Goal: Register for event/course

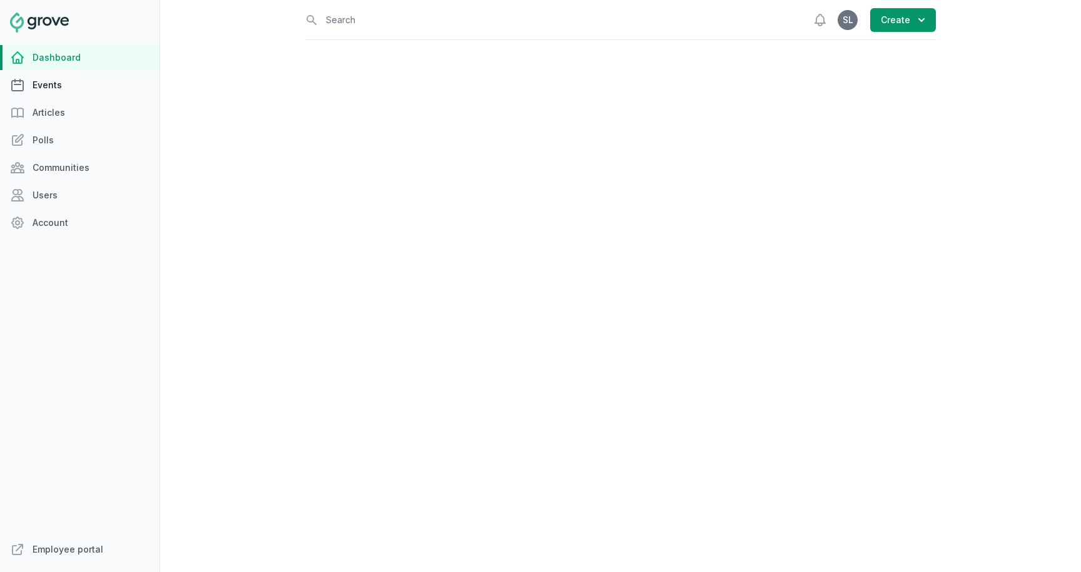
click at [56, 84] on link "Events" at bounding box center [79, 85] width 159 height 25
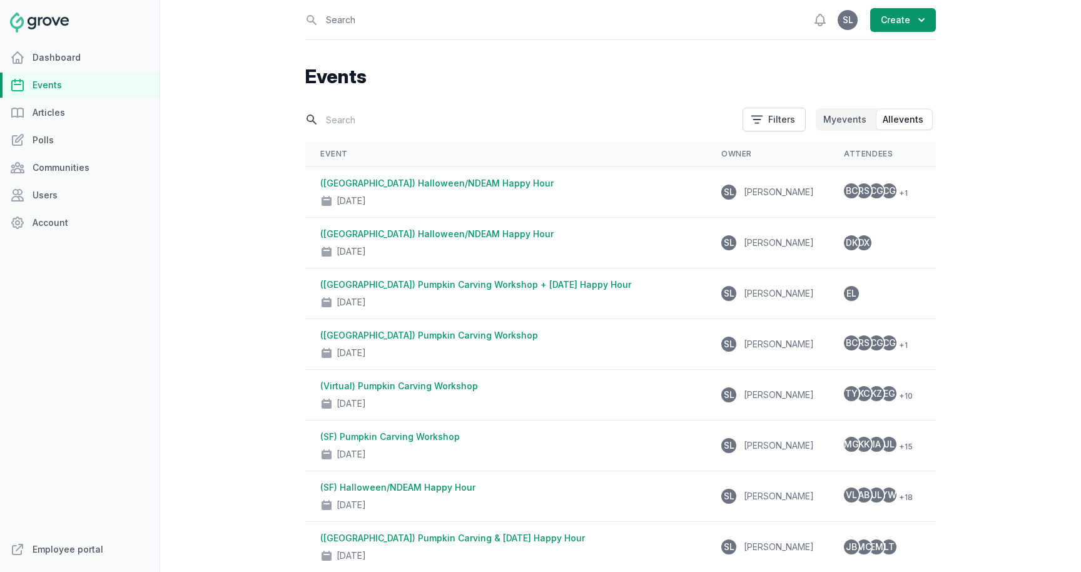
click at [350, 124] on input "text" at bounding box center [520, 120] width 430 height 22
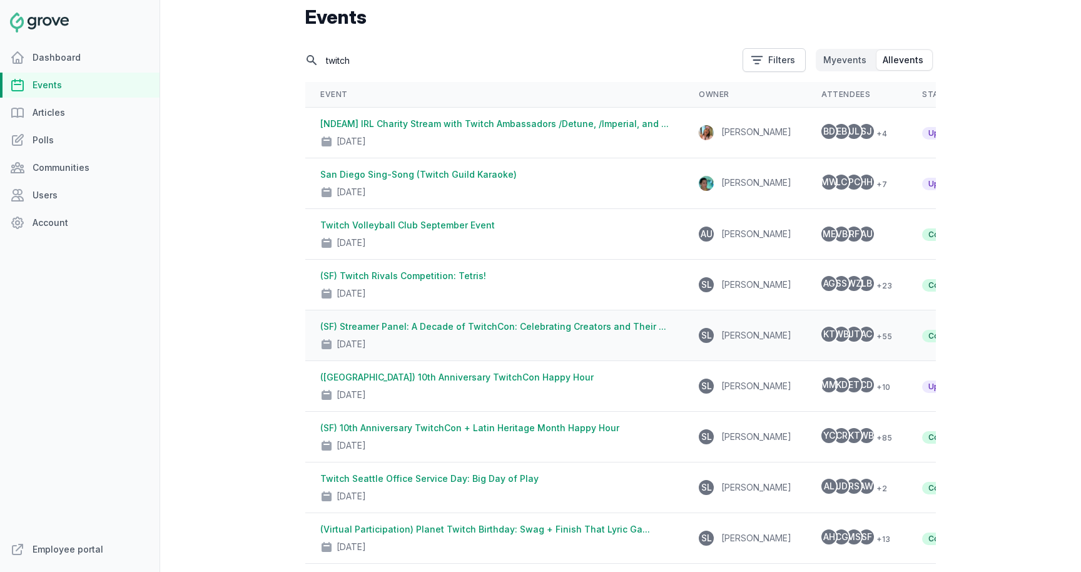
scroll to position [61, 0]
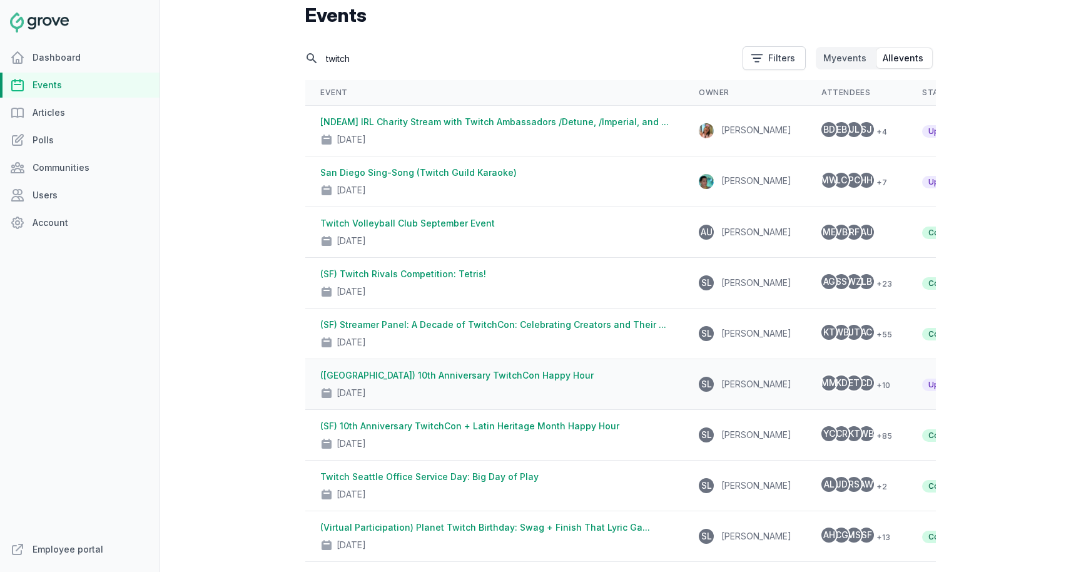
type input "twitch"
click at [416, 381] on div "(Irvine) 10th Anniversary TwitchCon Happy Hour Oct 9, 2025" at bounding box center [494, 384] width 348 height 30
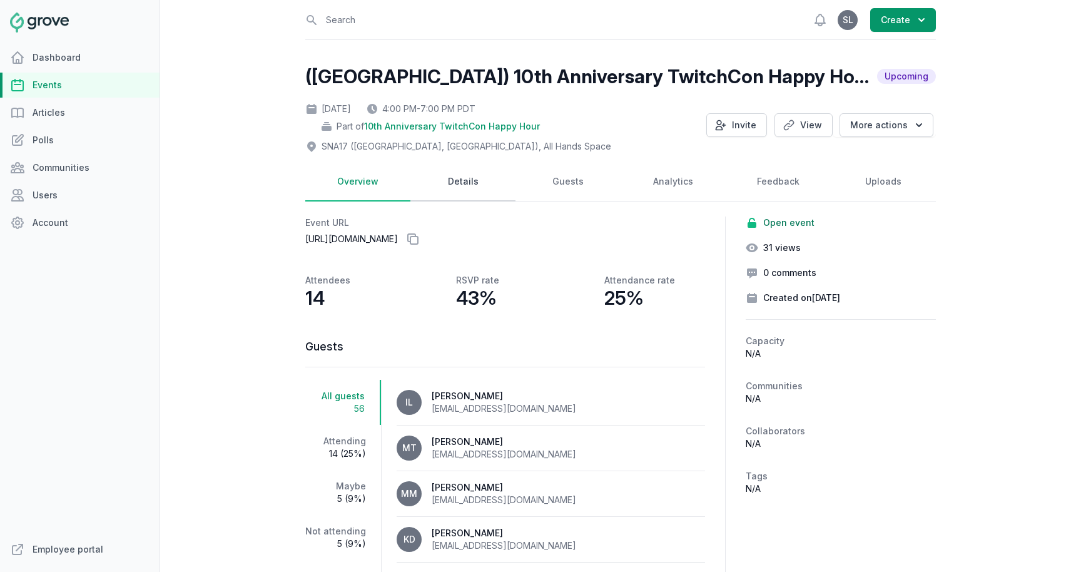
click at [454, 184] on link "Details" at bounding box center [462, 182] width 105 height 39
select select "129"
select select "40"
select select "4:00 PM"
select select "7:00 PM"
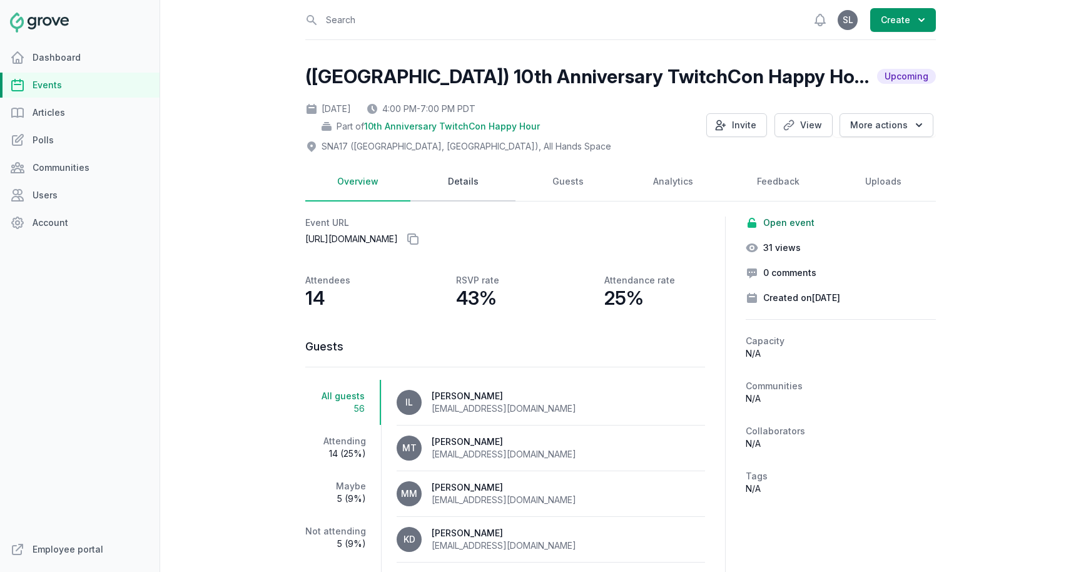
select select "89"
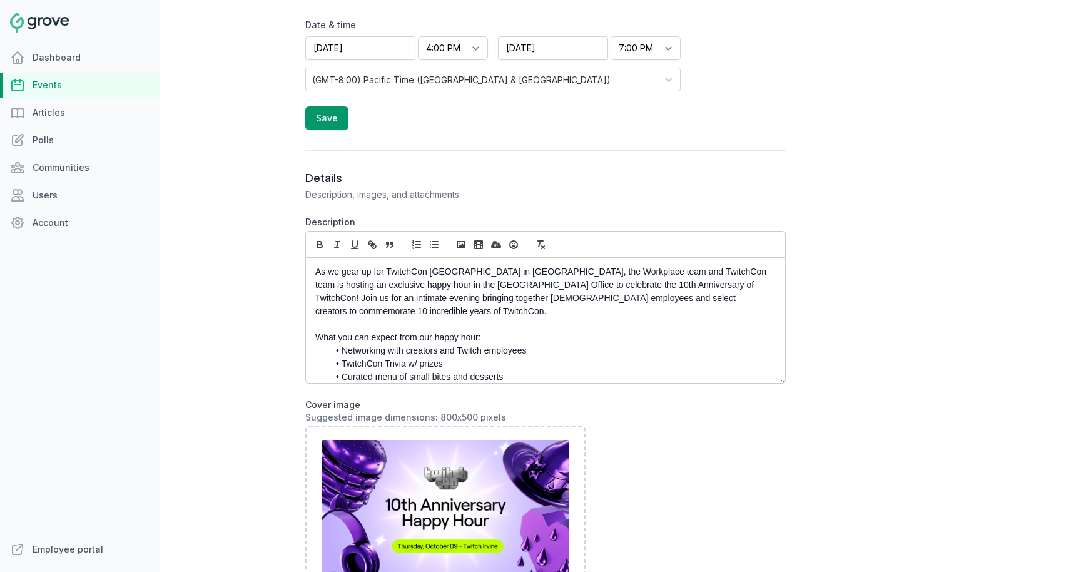
scroll to position [51, 0]
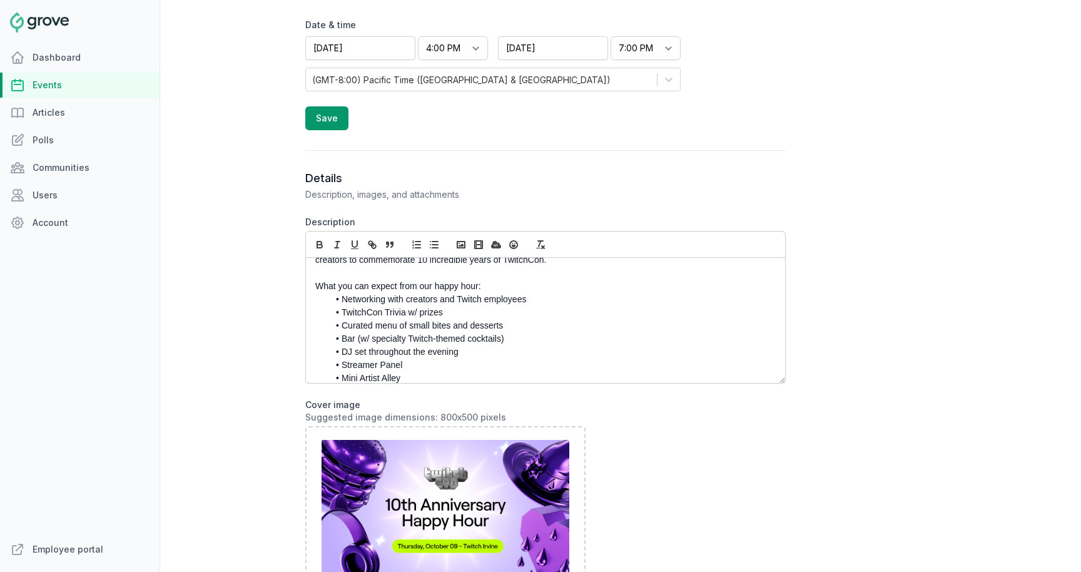
click at [435, 306] on li "TwitchCon Trivia w/ prizes" at bounding box center [548, 312] width 440 height 13
drag, startPoint x: 452, startPoint y: 301, endPoint x: 331, endPoint y: 301, distance: 120.7
click at [331, 306] on li "TwitchCon Trivia w/ prizes" at bounding box center [548, 312] width 440 height 13
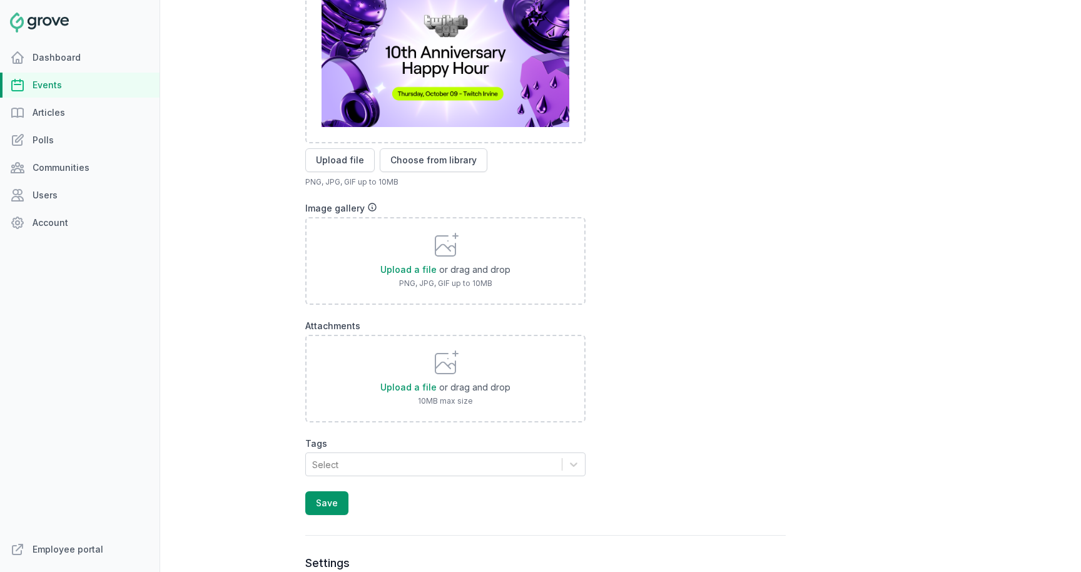
scroll to position [945, 0]
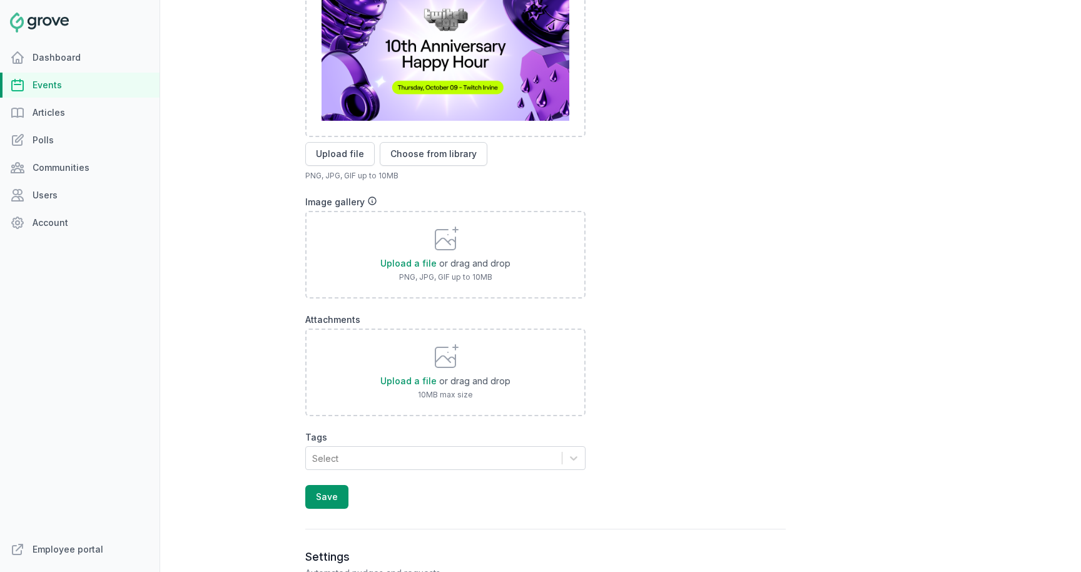
click at [323, 481] on form "Description As we gear up for TwitchCon North America in San Diego, the Workpla…" at bounding box center [545, 132] width 480 height 751
click at [323, 493] on button "Save" at bounding box center [326, 497] width 43 height 24
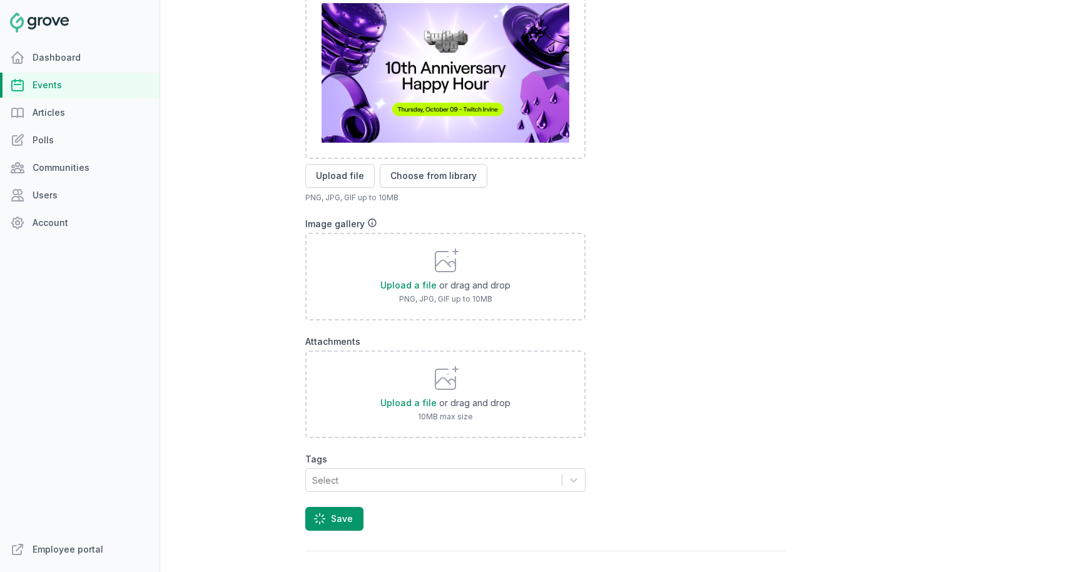
scroll to position [0, 0]
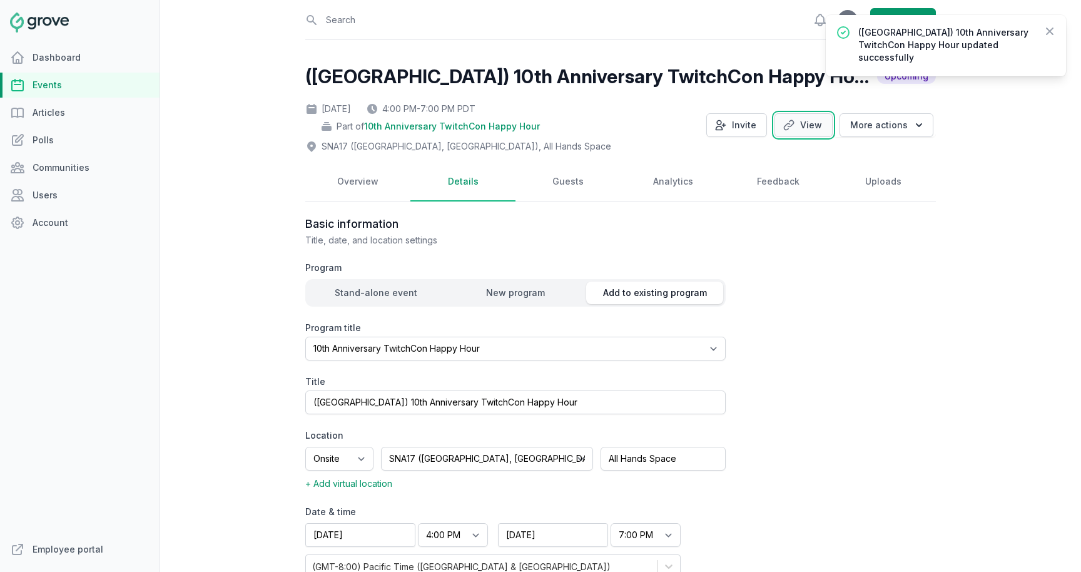
click at [800, 122] on link "View" at bounding box center [803, 125] width 58 height 24
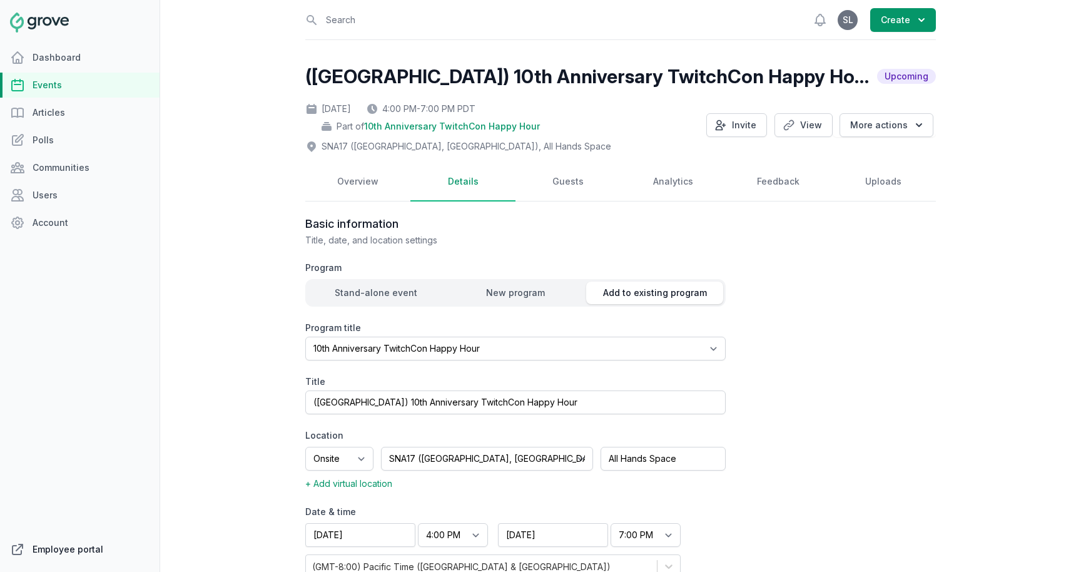
click at [91, 546] on link "Employee portal" at bounding box center [79, 549] width 159 height 25
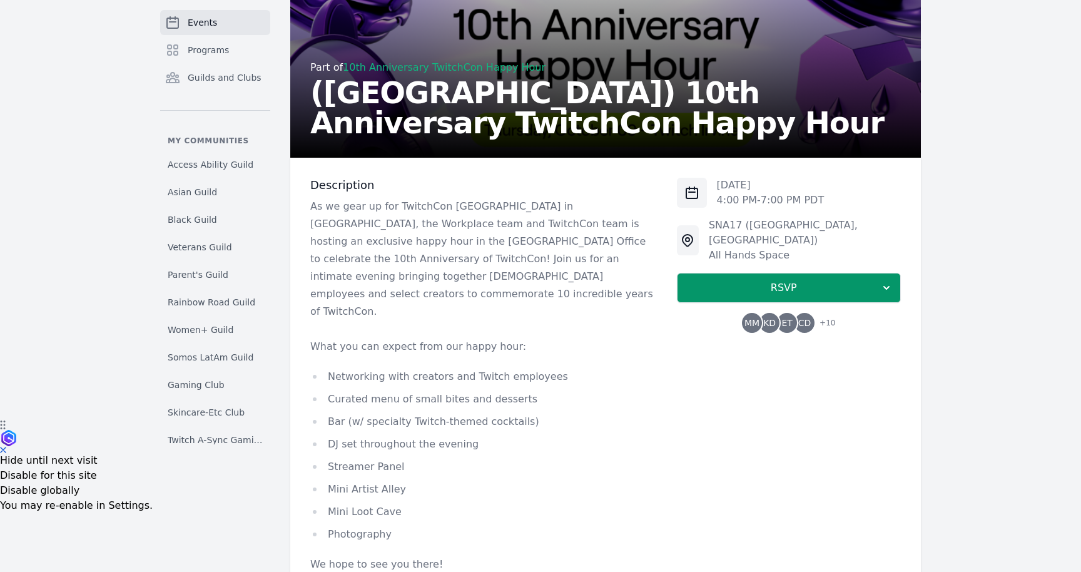
scroll to position [285, 0]
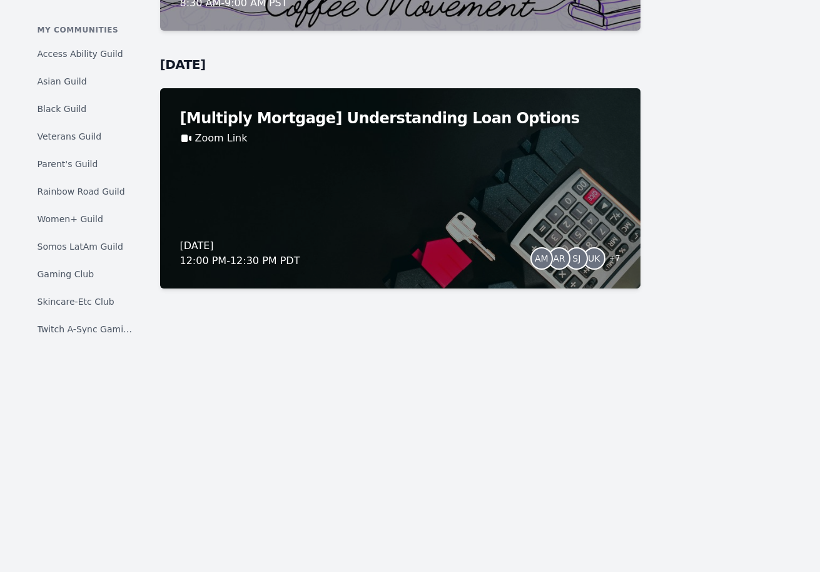
scroll to position [11061, 0]
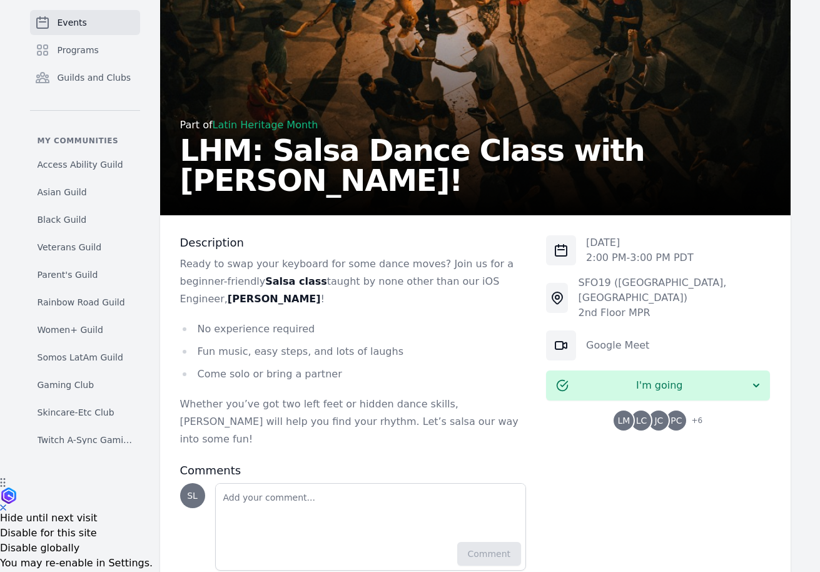
scroll to position [113, 0]
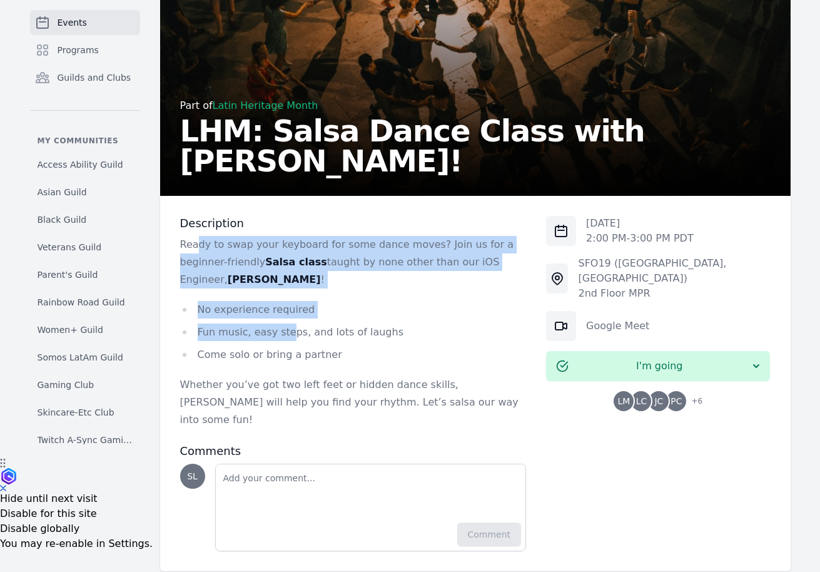
drag, startPoint x: 196, startPoint y: 245, endPoint x: 285, endPoint y: 334, distance: 126.0
click at [285, 334] on div "Ready to swap your keyboard for some dance moves? Join us for a beginner-friend…" at bounding box center [353, 332] width 346 height 193
click at [285, 334] on li "Fun music, easy steps, and lots of laughs" at bounding box center [353, 332] width 346 height 18
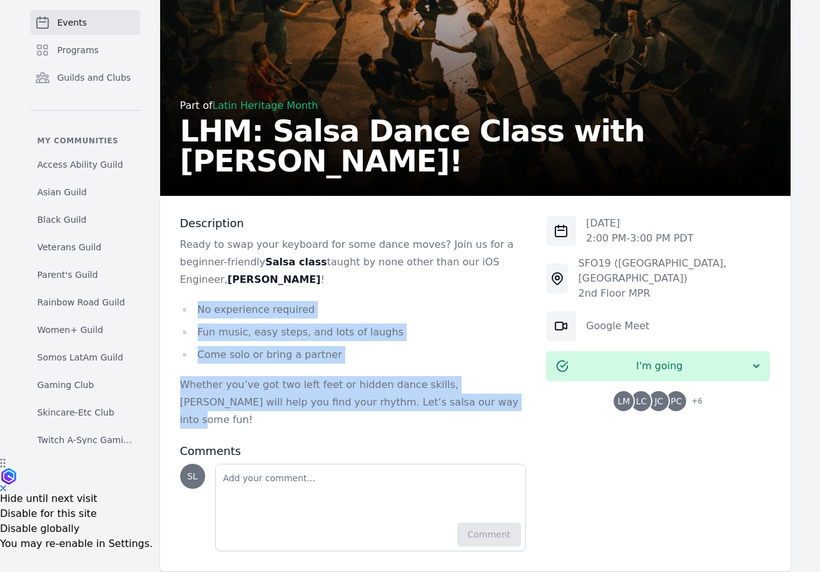
drag, startPoint x: 428, startPoint y: 405, endPoint x: 328, endPoint y: 287, distance: 154.8
click at [328, 287] on div "Ready to swap your keyboard for some dance moves? Join us for a beginner-friend…" at bounding box center [353, 332] width 346 height 193
click at [328, 287] on p "Ready to swap your keyboard for some dance moves? Join us for a beginner-friend…" at bounding box center [353, 262] width 346 height 53
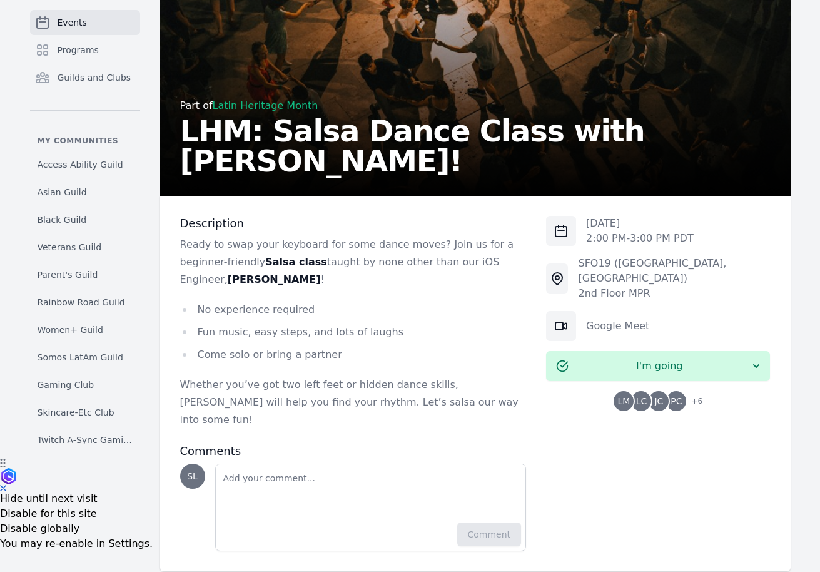
click at [633, 393] on div "LM LC JC PC + 6" at bounding box center [657, 401] width 89 height 20
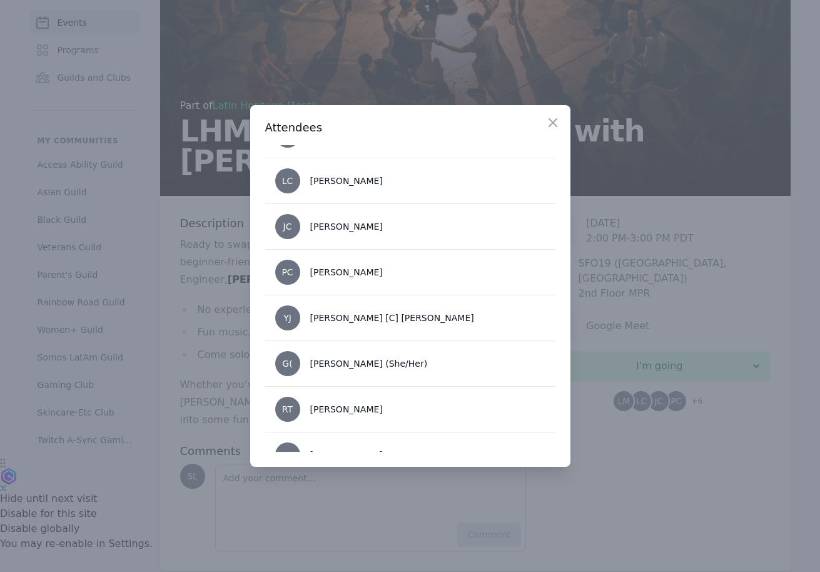
scroll to position [0, 0]
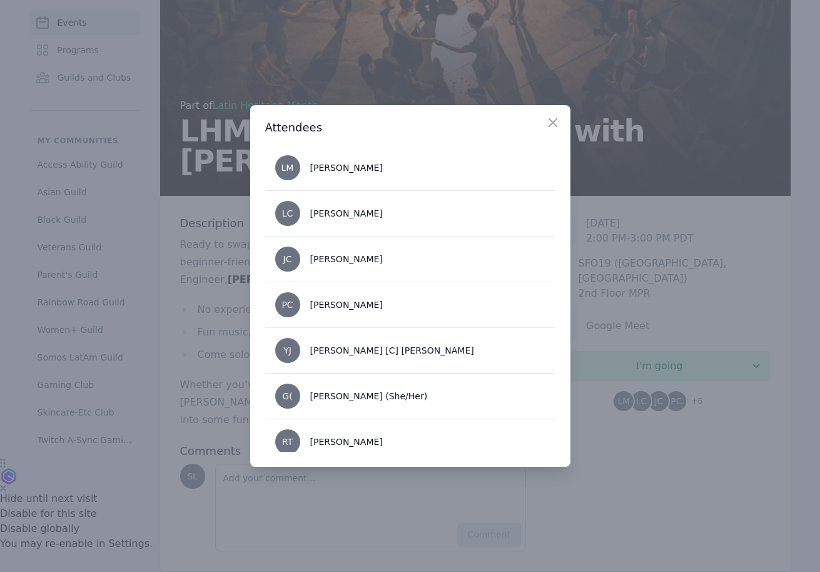
click at [200, 338] on div at bounding box center [410, 286] width 820 height 572
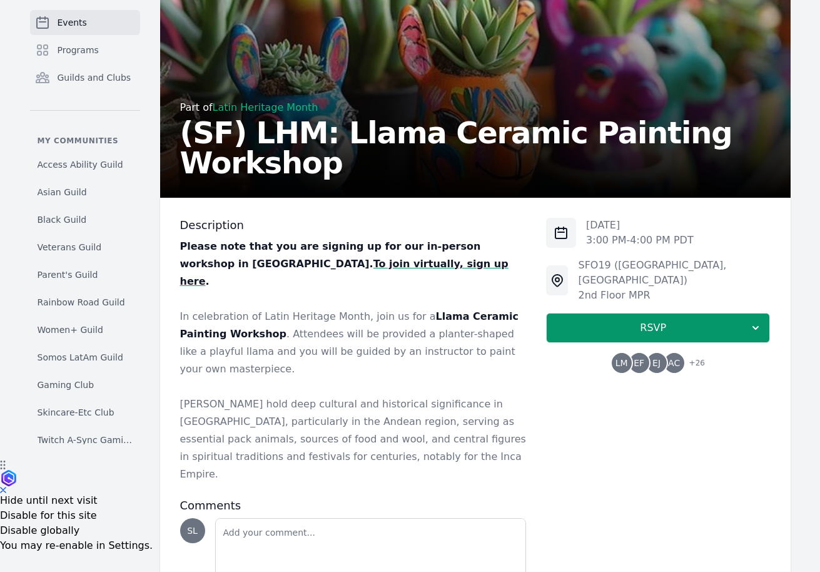
scroll to position [119, 0]
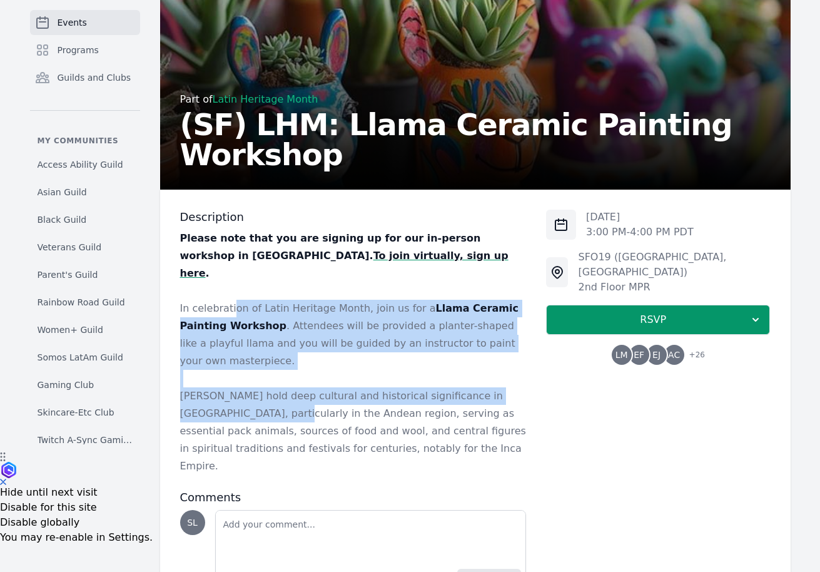
drag, startPoint x: 230, startPoint y: 284, endPoint x: 244, endPoint y: 377, distance: 94.2
click at [244, 384] on div "Please note that you are signing up for our in-person workshop in SF. To join v…" at bounding box center [353, 351] width 346 height 245
click at [244, 387] on p "Llamas hold deep cultural and historical significance in South America, particu…" at bounding box center [353, 431] width 346 height 88
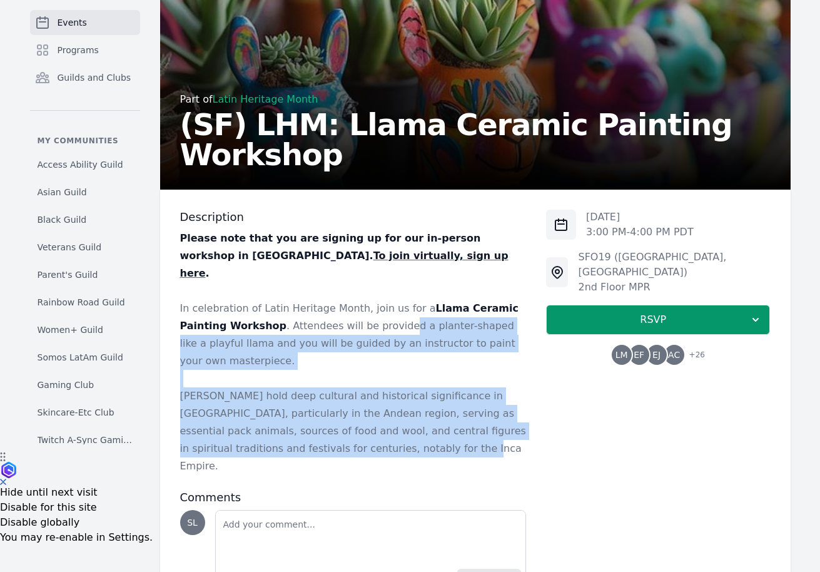
drag, startPoint x: 380, startPoint y: 416, endPoint x: 347, endPoint y: 303, distance: 117.2
click at [347, 303] on div "Please note that you are signing up for our in-person workshop in SF. To join v…" at bounding box center [353, 351] width 346 height 245
click at [347, 303] on p "In celebration of Latin Heritage Month, join us for a Llama Ceramic Painting Wo…" at bounding box center [353, 335] width 346 height 70
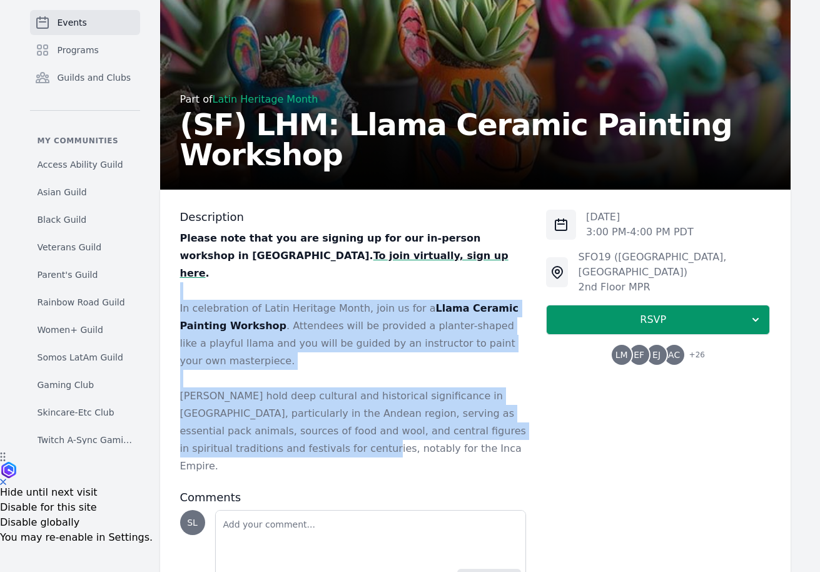
drag, startPoint x: 302, startPoint y: 282, endPoint x: 251, endPoint y: 408, distance: 135.5
click at [257, 419] on div "Please note that you are signing up for our in-person workshop in SF. To join v…" at bounding box center [353, 351] width 346 height 245
click at [251, 408] on p "Llamas hold deep cultural and historical significance in South America, particu…" at bounding box center [353, 431] width 346 height 88
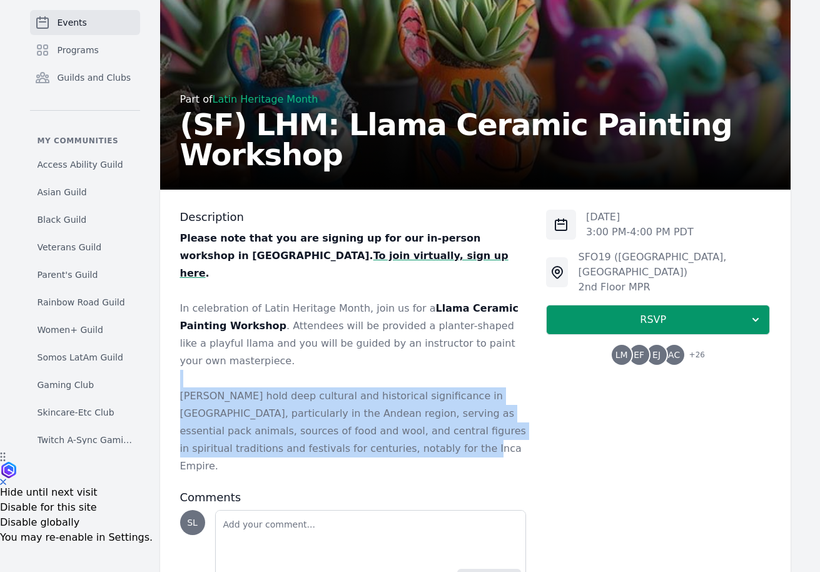
drag, startPoint x: 383, startPoint y: 412, endPoint x: 379, endPoint y: 332, distance: 80.2
click at [383, 338] on div "Please note that you are signing up for our in-person workshop in SF. To join v…" at bounding box center [353, 351] width 346 height 245
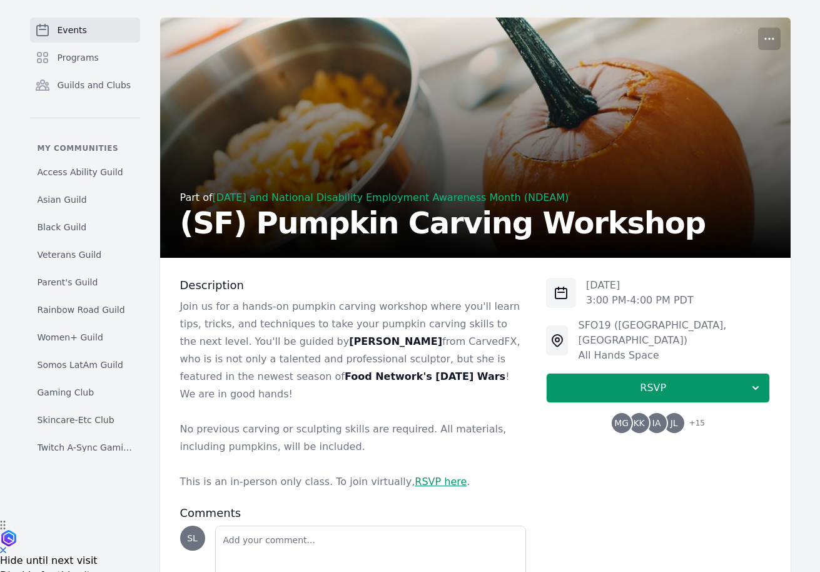
scroll to position [94, 0]
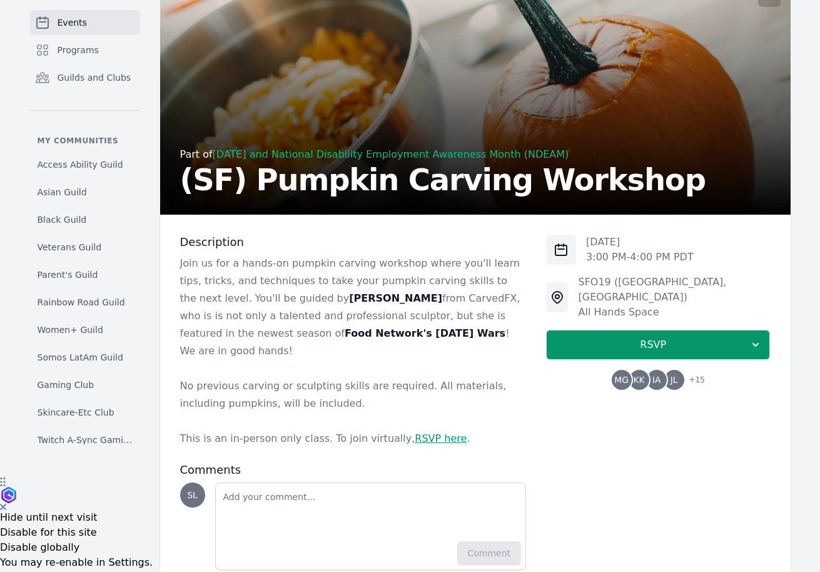
click at [634, 375] on span "KK" at bounding box center [638, 379] width 11 height 9
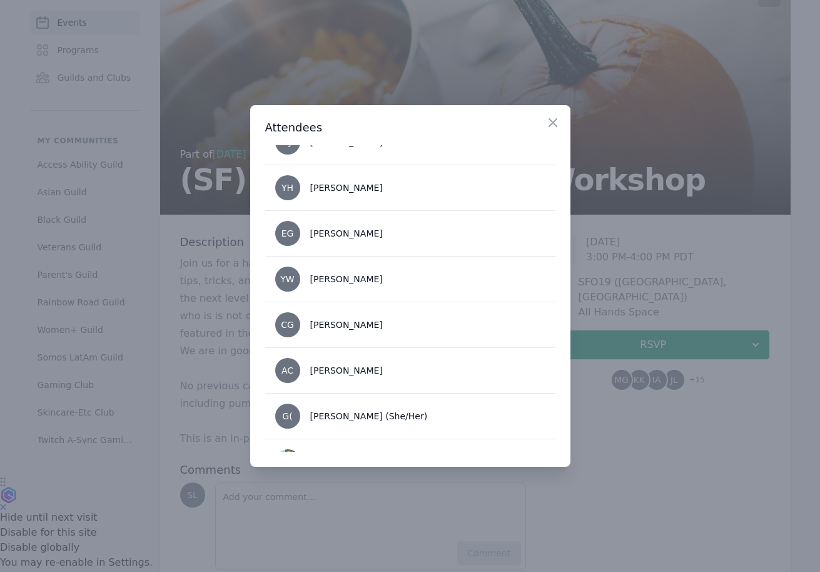
scroll to position [560, 0]
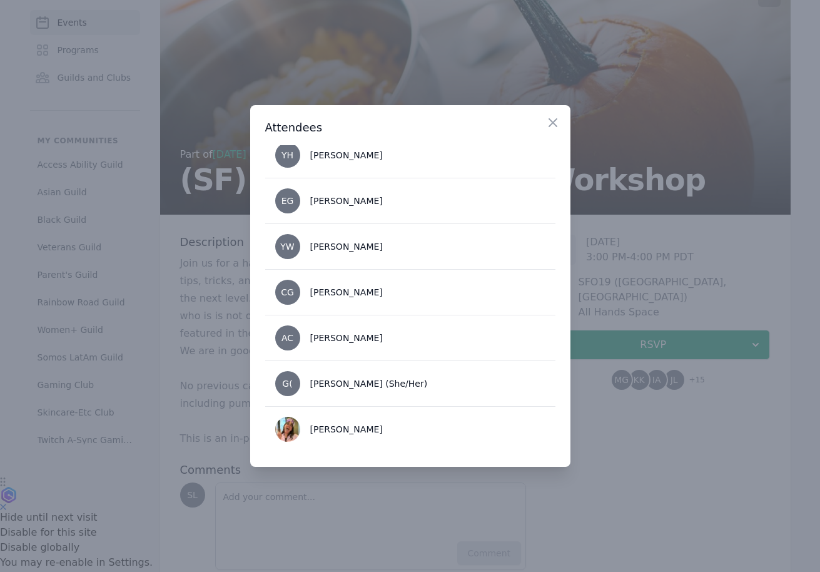
click at [617, 441] on div at bounding box center [410, 286] width 820 height 572
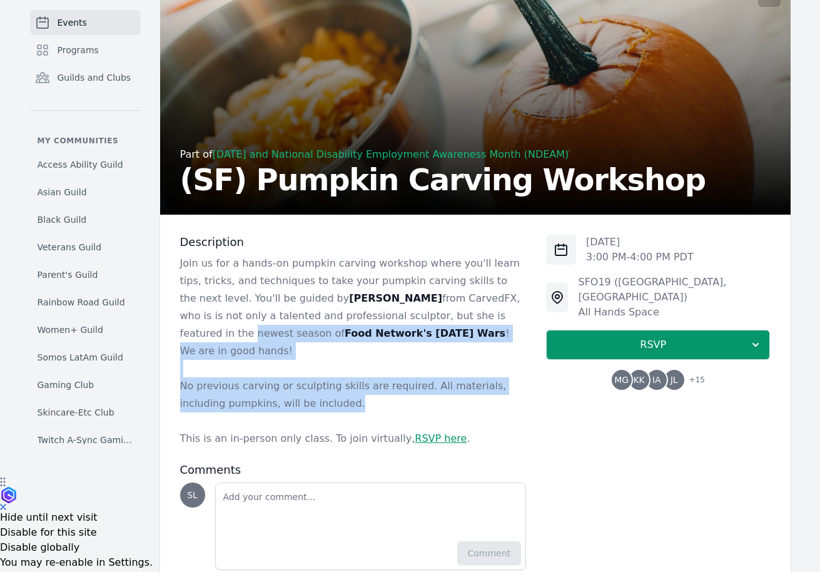
drag, startPoint x: 389, startPoint y: 317, endPoint x: 365, endPoint y: 390, distance: 76.9
click at [365, 390] on div "Join us for a hands-on pumpkin carving workshop where you'll learn tips, tricks…" at bounding box center [353, 351] width 346 height 193
click at [365, 386] on p "No previous carving or sculpting skills are required. All materials, including …" at bounding box center [353, 394] width 346 height 35
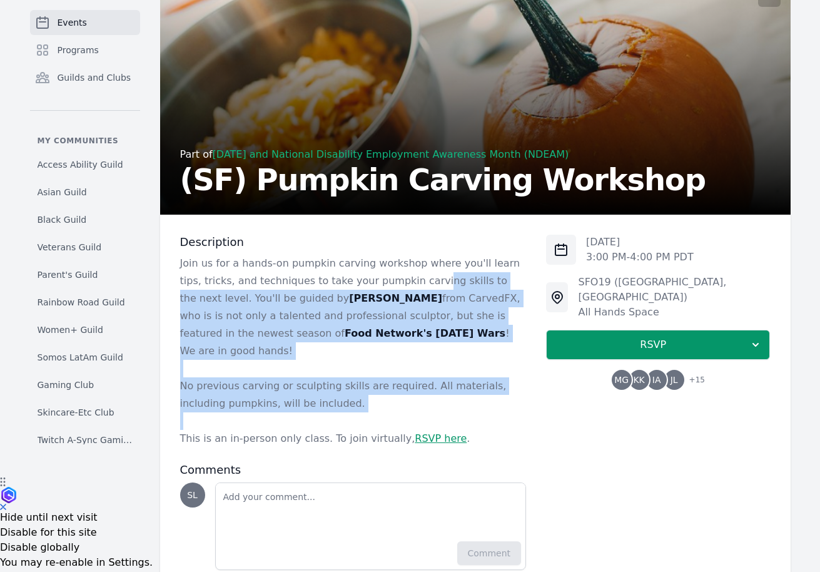
drag, startPoint x: 416, startPoint y: 401, endPoint x: 404, endPoint y: 285, distance: 116.3
click at [404, 285] on div "Join us for a hands-on pumpkin carving workshop where you'll learn tips, tricks…" at bounding box center [353, 351] width 346 height 193
click at [404, 285] on p "Join us for a hands-on pumpkin carving workshop where you'll learn tips, tricks…" at bounding box center [353, 307] width 346 height 105
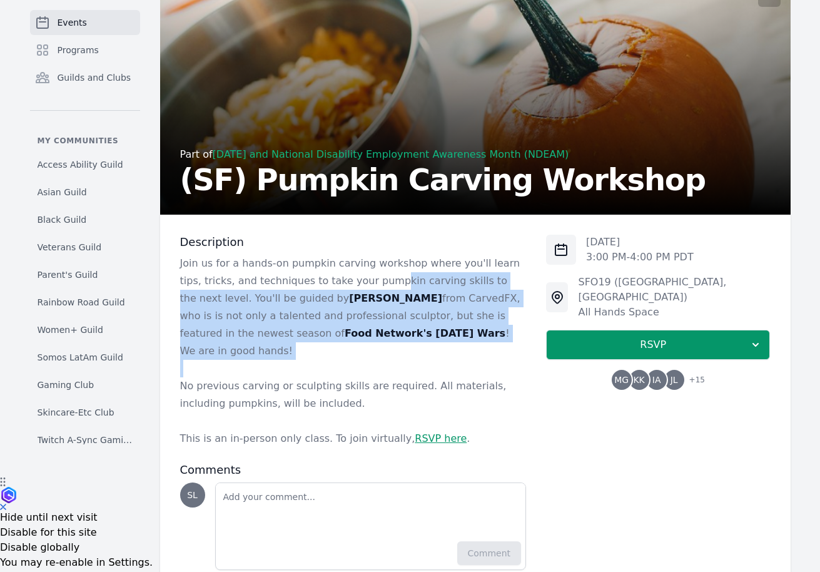
drag, startPoint x: 364, startPoint y: 291, endPoint x: 337, endPoint y: 359, distance: 73.3
click at [337, 359] on div "Join us for a hands-on pumpkin carving workshop where you'll learn tips, tricks…" at bounding box center [353, 351] width 346 height 193
click at [337, 377] on p "No previous carving or sculpting skills are required. All materials, including …" at bounding box center [353, 394] width 346 height 35
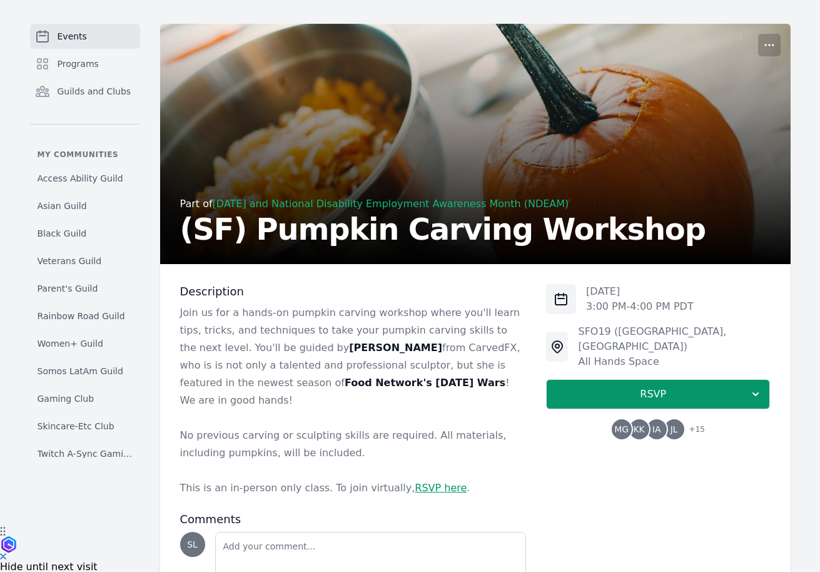
scroll to position [0, 0]
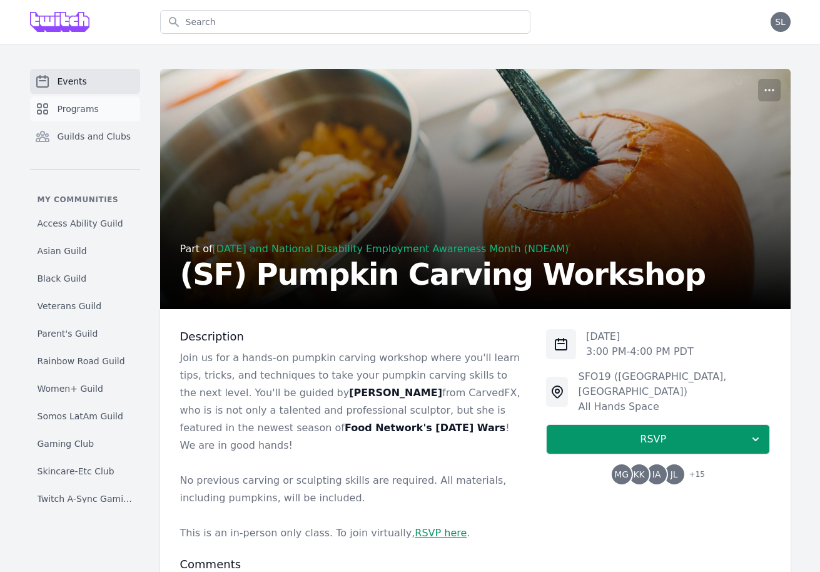
click at [83, 98] on link "Programs" at bounding box center [85, 108] width 110 height 25
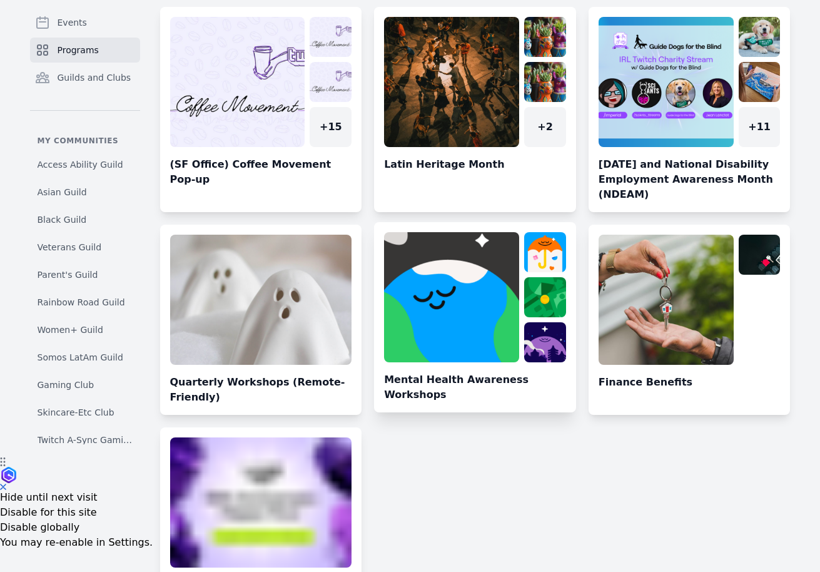
scroll to position [71, 0]
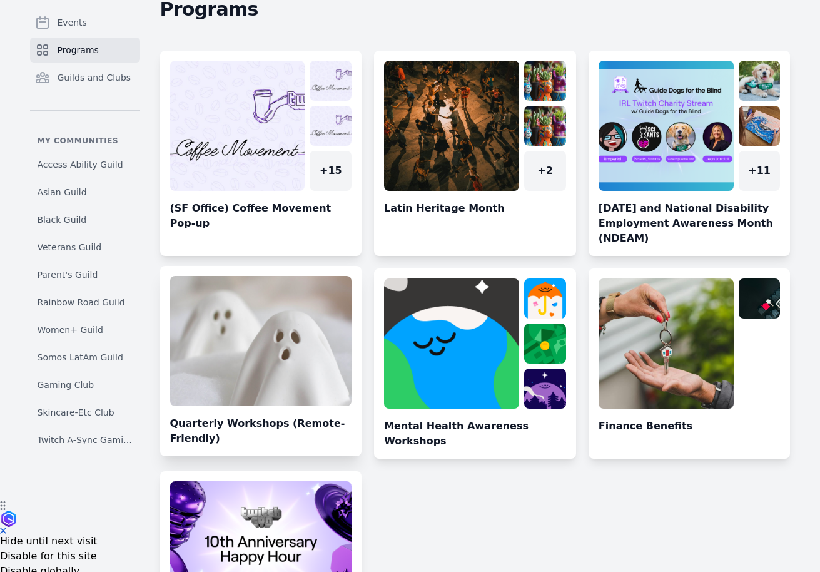
click at [281, 331] on link at bounding box center [261, 366] width 202 height 180
